Goal: Information Seeking & Learning: Learn about a topic

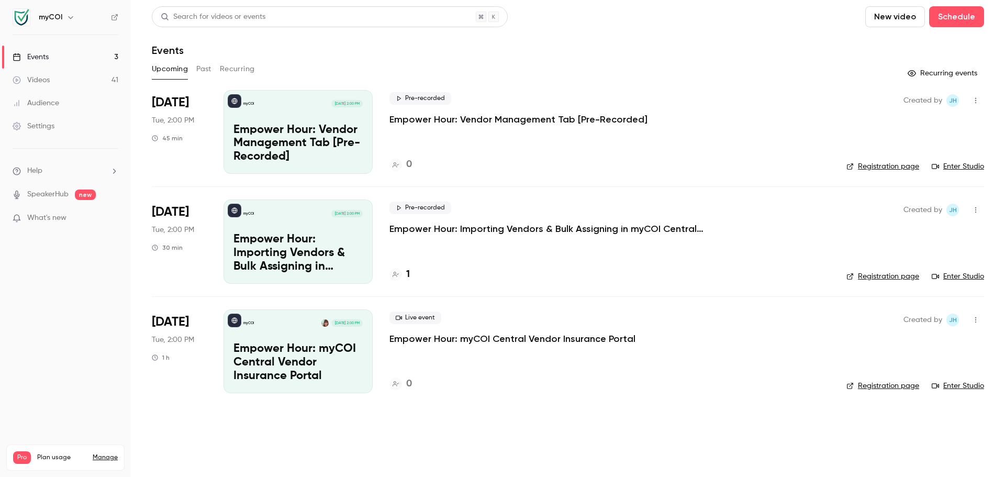
click at [58, 83] on link "Videos 41" at bounding box center [65, 80] width 131 height 23
click at [63, 81] on link "Videos 41" at bounding box center [65, 80] width 131 height 23
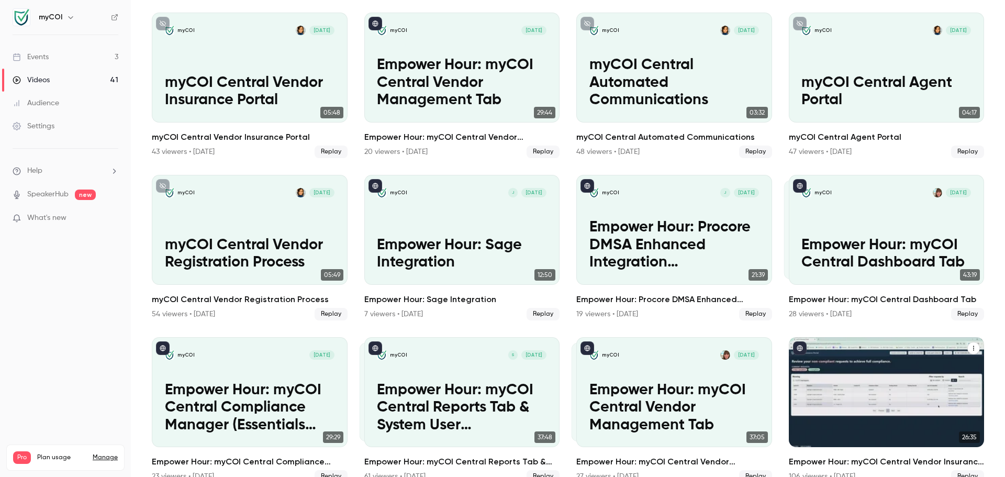
scroll to position [1221, 0]
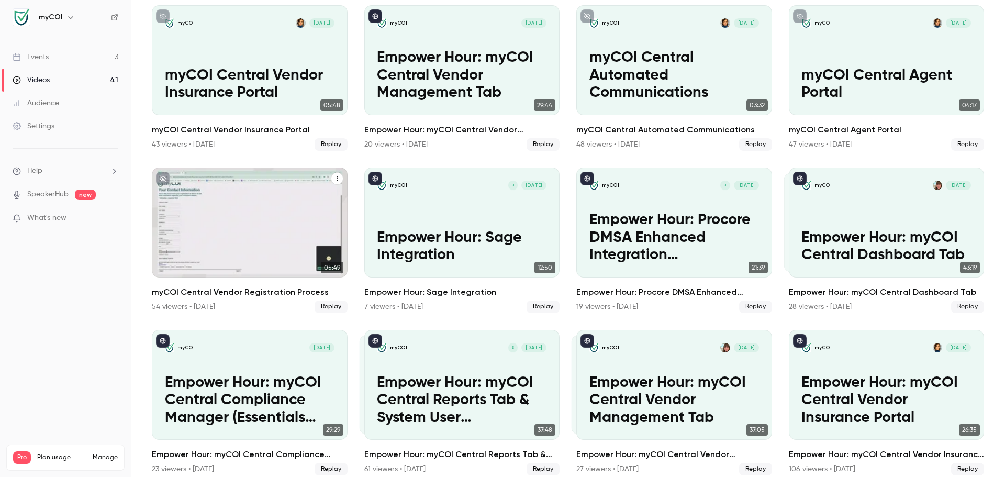
click at [243, 241] on p "myCOI Central Vendor Registration Process" at bounding box center [250, 246] width 170 height 35
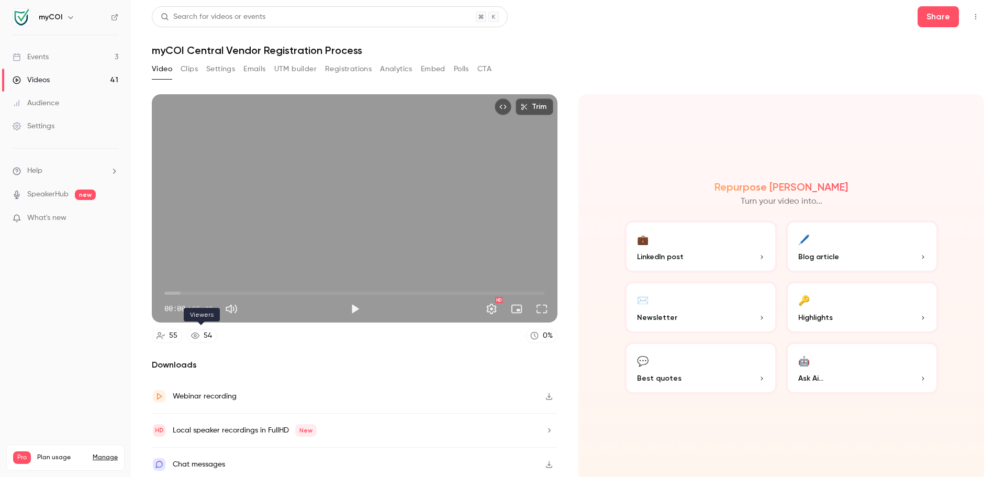
click at [205, 332] on div "54" at bounding box center [208, 335] width 8 height 11
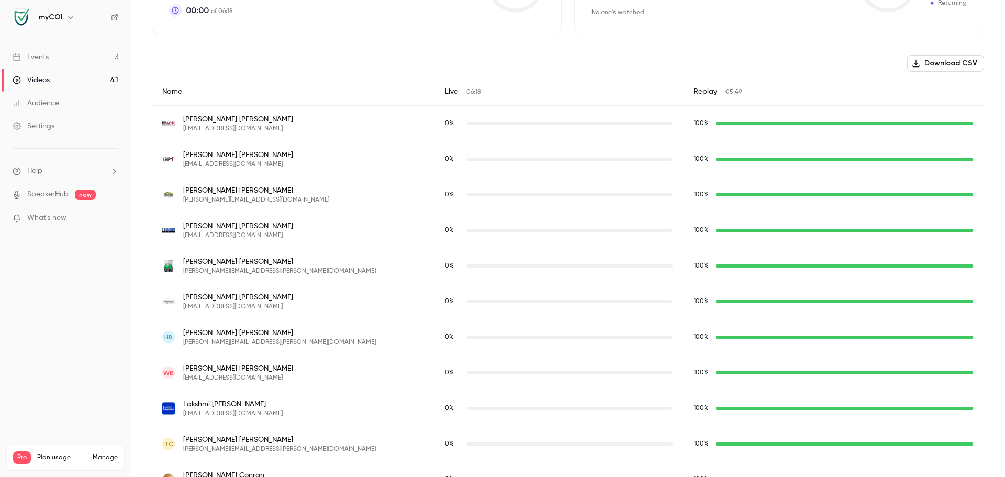
scroll to position [298, 0]
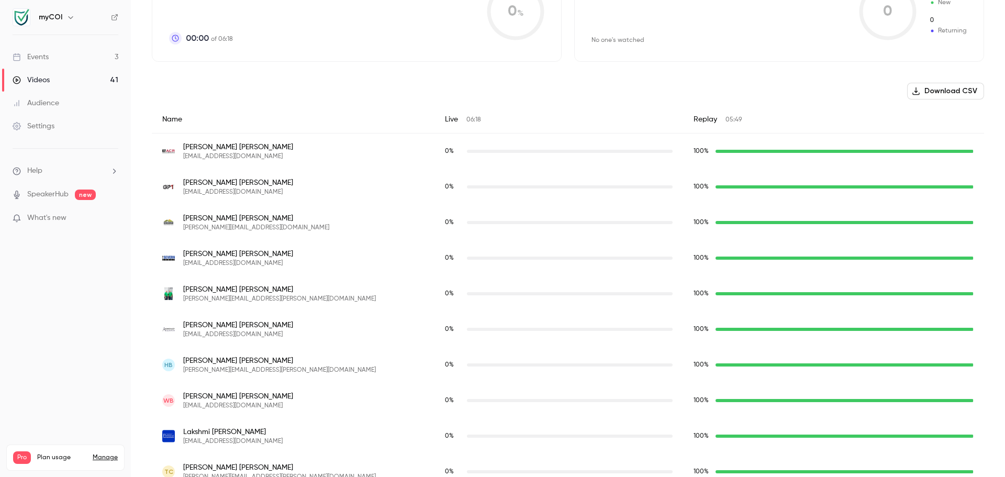
click at [54, 96] on link "Audience" at bounding box center [65, 103] width 131 height 23
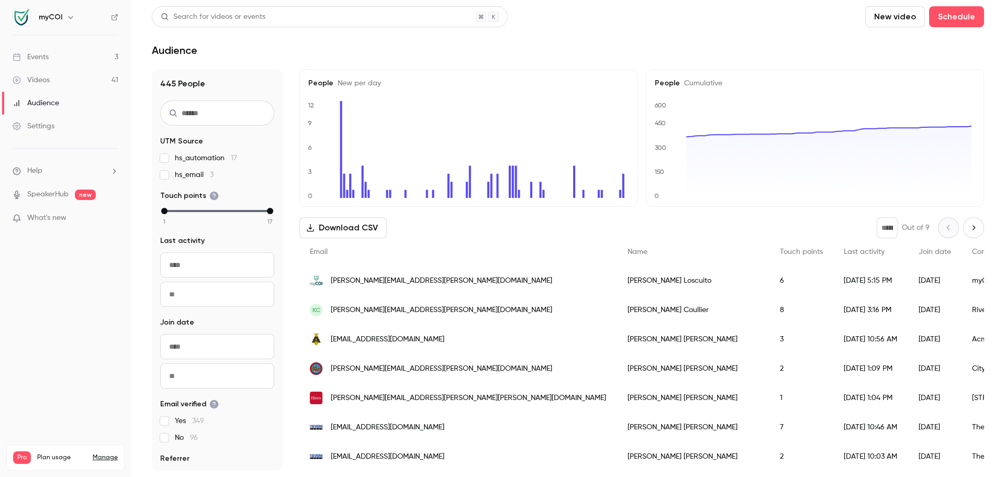
click at [203, 112] on input "text" at bounding box center [217, 112] width 114 height 25
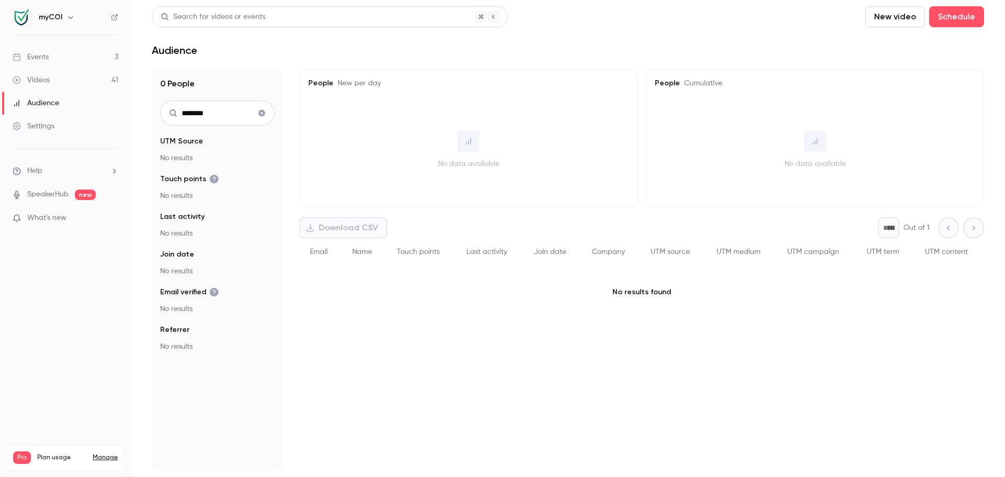
type input "********"
click at [48, 57] on div "Events" at bounding box center [31, 57] width 36 height 10
